Goal: Obtain resource: Download file/media

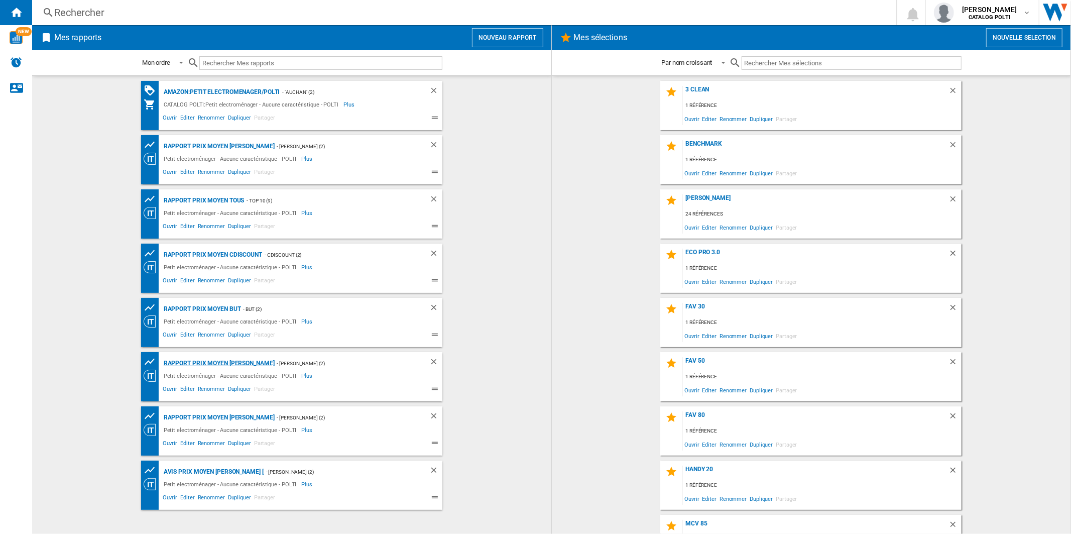
click at [214, 364] on div "Rapport Prix Moyen [PERSON_NAME]" at bounding box center [217, 363] width 113 height 13
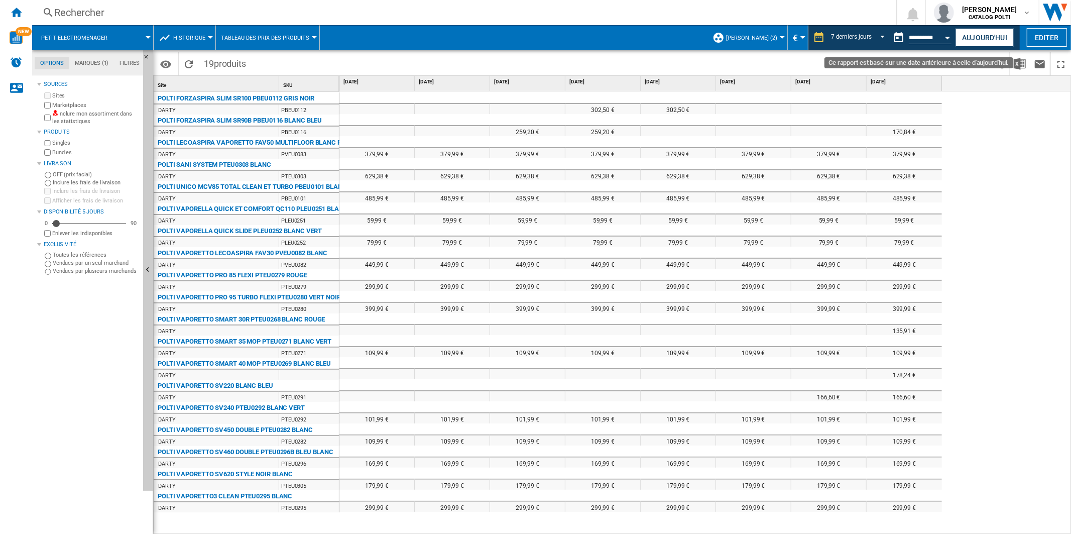
click at [947, 37] on div "Open calendar" at bounding box center [947, 38] width 5 height 3
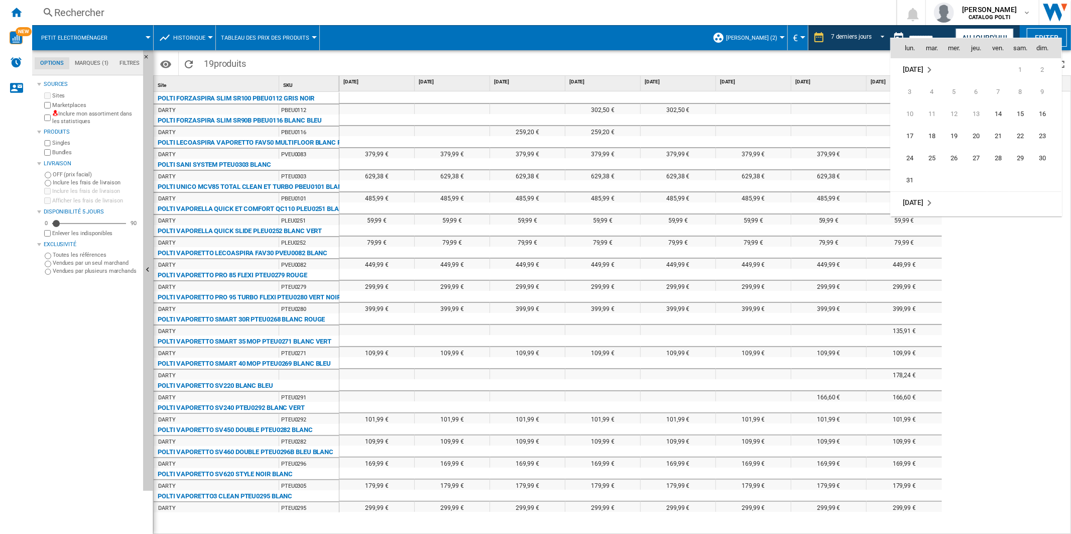
scroll to position [399, 0]
drag, startPoint x: 1002, startPoint y: 131, endPoint x: 998, endPoint y: 126, distance: 6.4
drag, startPoint x: 969, startPoint y: 142, endPoint x: 966, endPoint y: 137, distance: 5.9
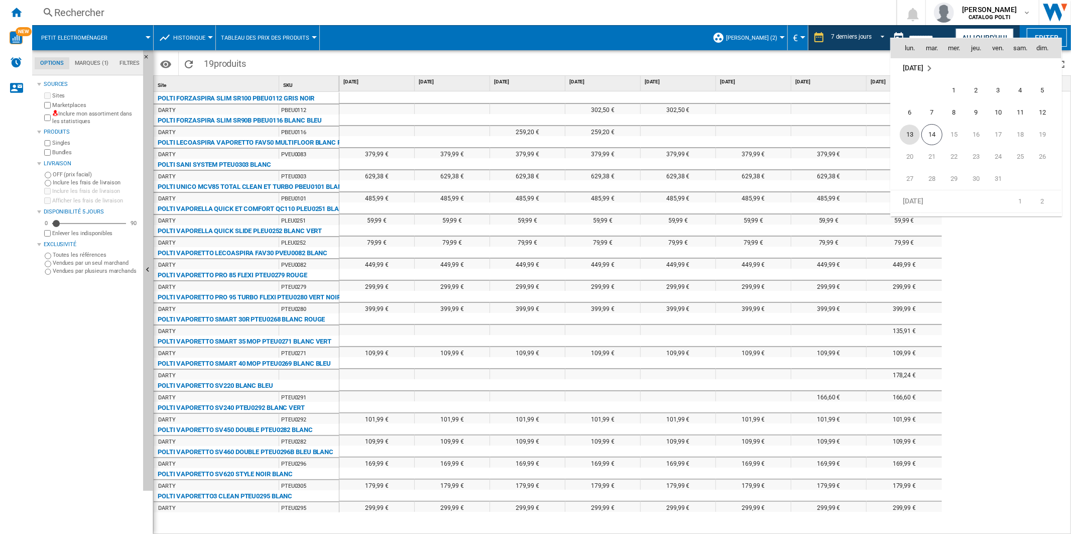
click at [915, 133] on span "13" at bounding box center [910, 135] width 20 height 20
type input "**********"
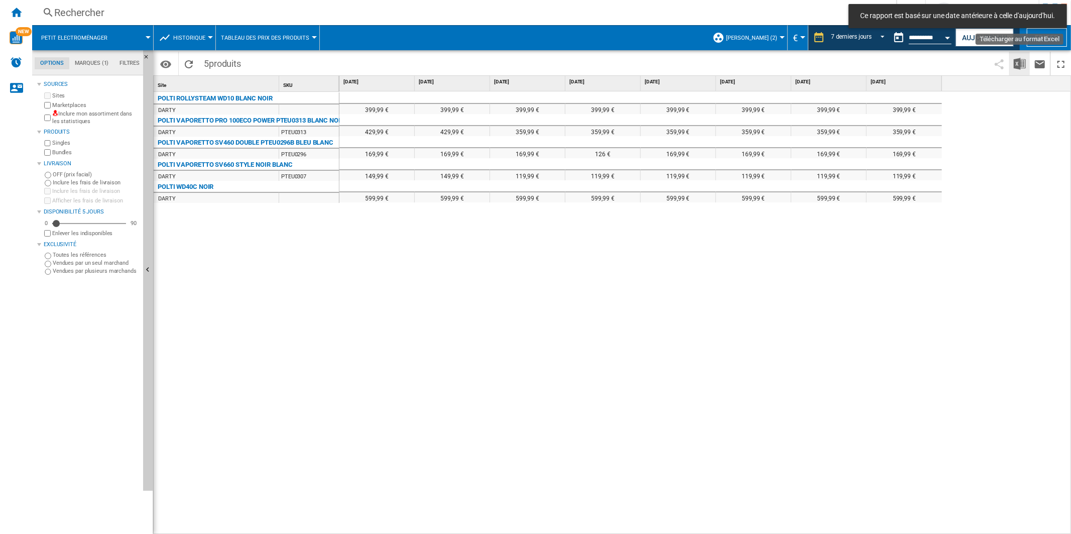
click at [1022, 61] on img "Télécharger au format Excel" at bounding box center [1020, 64] width 12 height 12
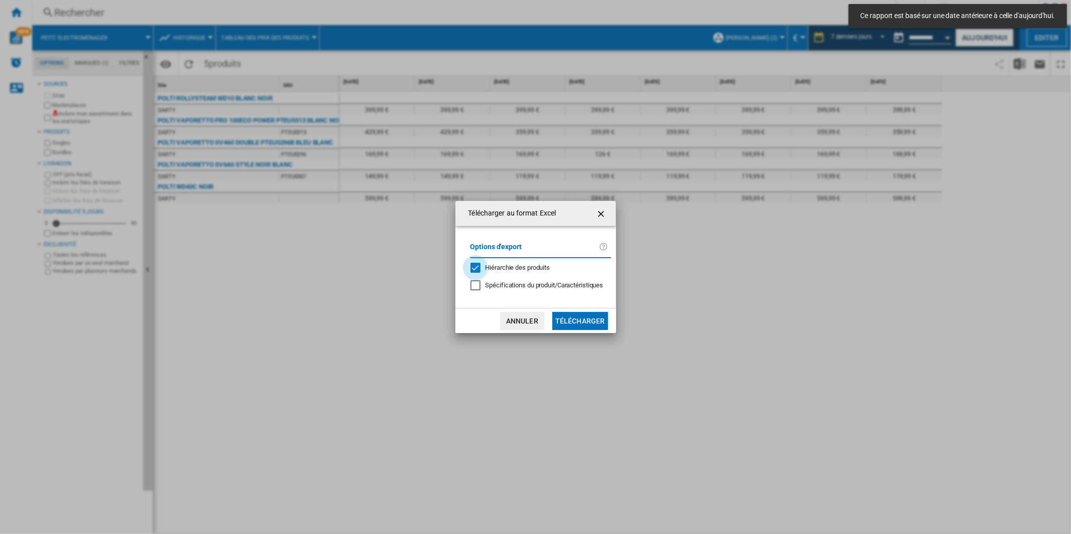
click at [477, 265] on div "Hiérarchie des produits" at bounding box center [475, 268] width 10 height 10
click at [591, 322] on button "Télécharger" at bounding box center [580, 321] width 56 height 18
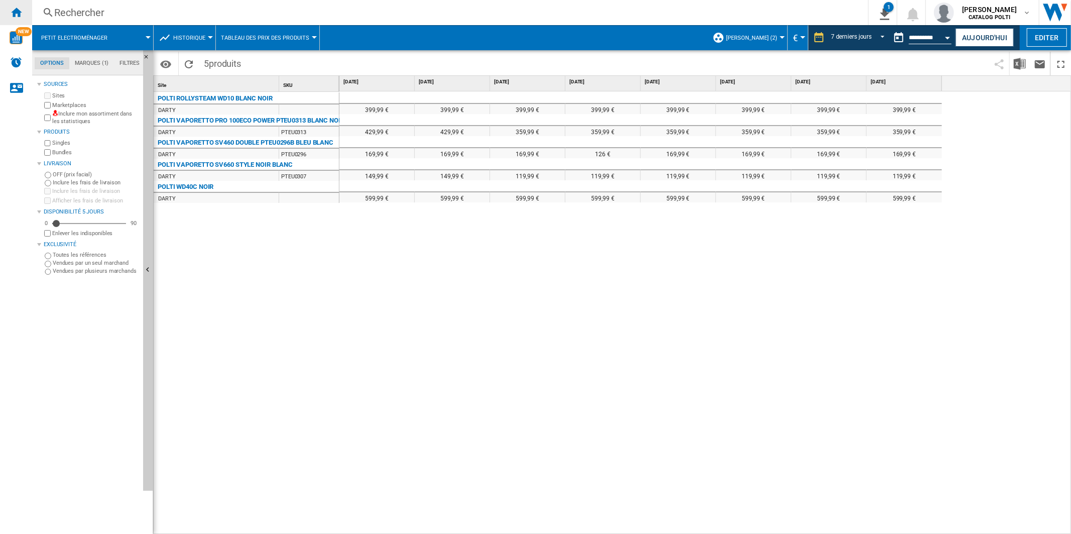
click at [12, 5] on div "Accueil" at bounding box center [16, 12] width 32 height 25
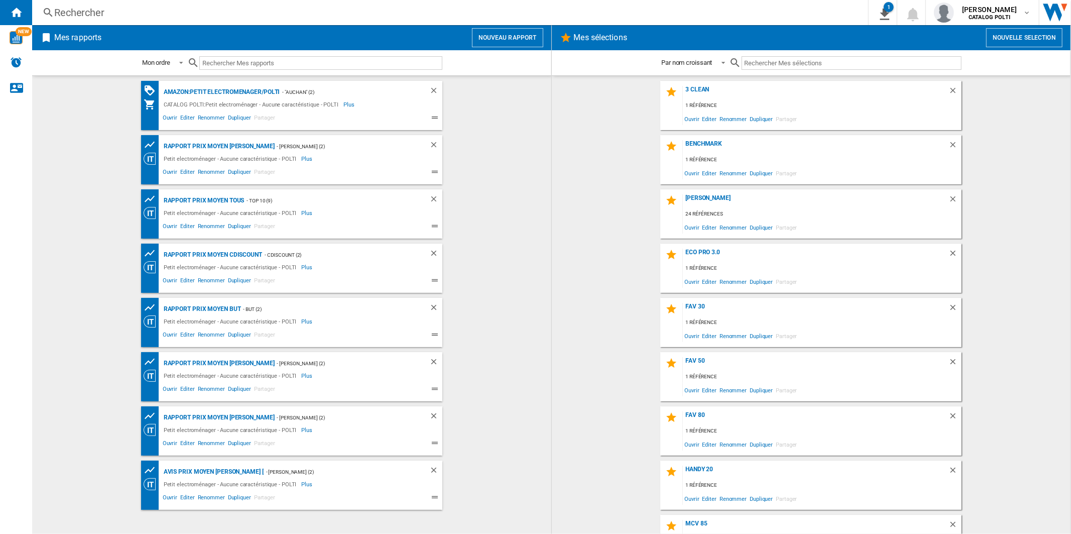
click at [117, 11] on div "Rechercher" at bounding box center [448, 13] width 788 height 14
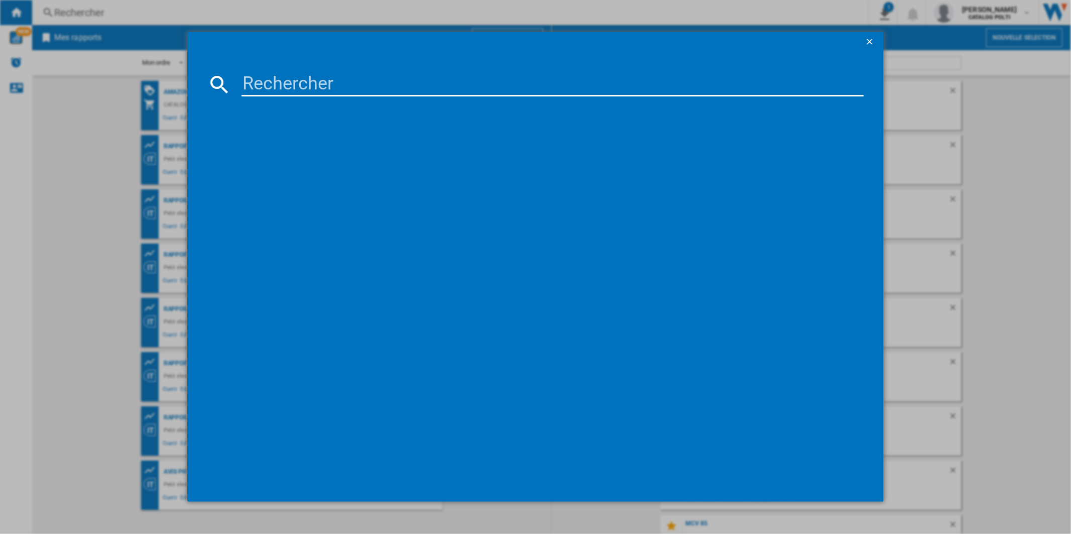
click at [344, 86] on input at bounding box center [552, 84] width 622 height 24
type input "pro 85"
click at [232, 137] on div "Mes Sélections PRO 85" at bounding box center [368, 126] width 323 height 51
click at [234, 142] on span "PRO 85" at bounding box center [374, 145] width 311 height 14
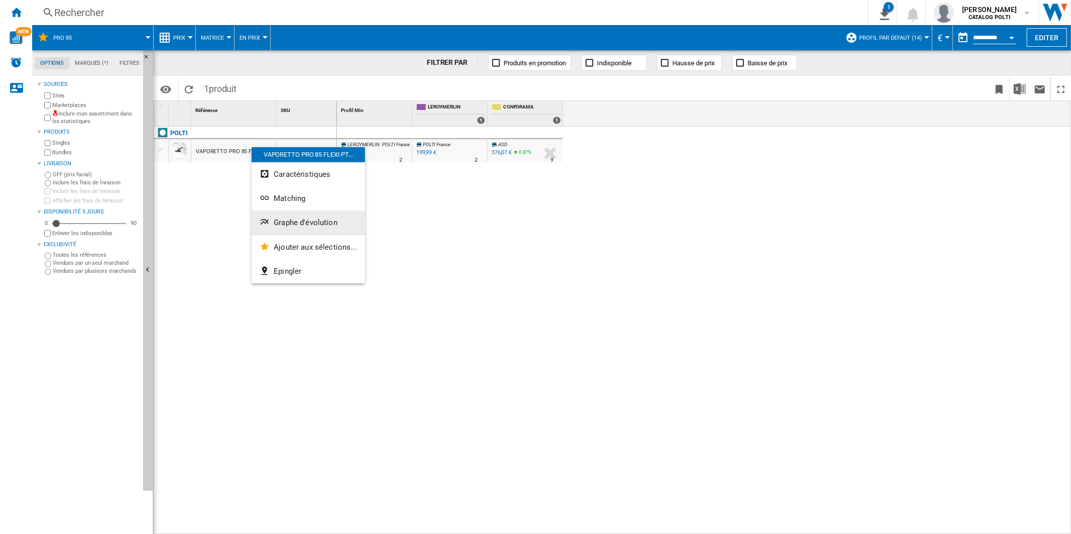
click at [315, 226] on span "Graphe d'évolution" at bounding box center [306, 222] width 64 height 9
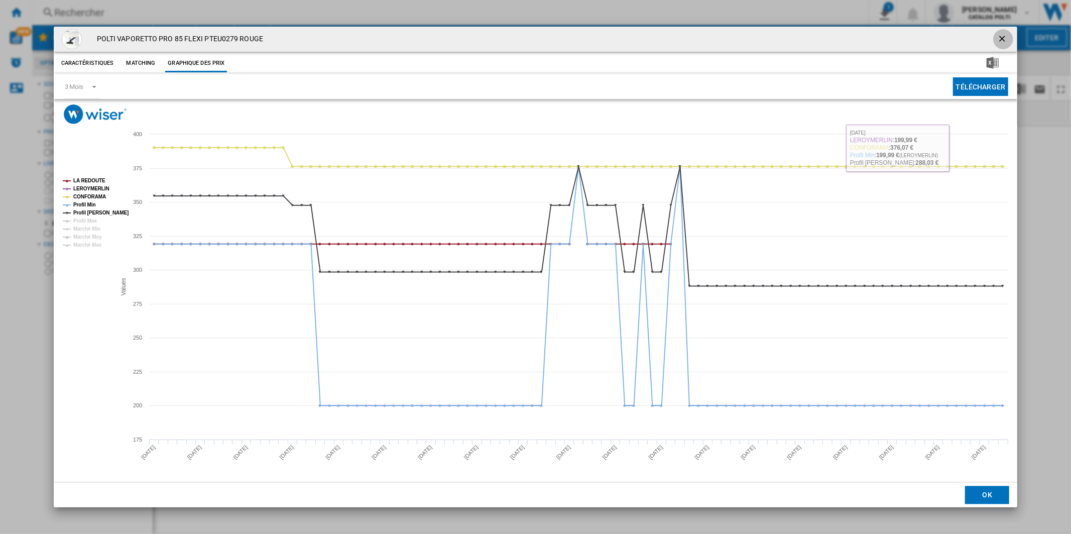
click at [1000, 36] on ng-md-icon "getI18NText('BUTTONS.CLOSE_DIALOG')" at bounding box center [1003, 40] width 12 height 12
